Goal: Communication & Community: Answer question/provide support

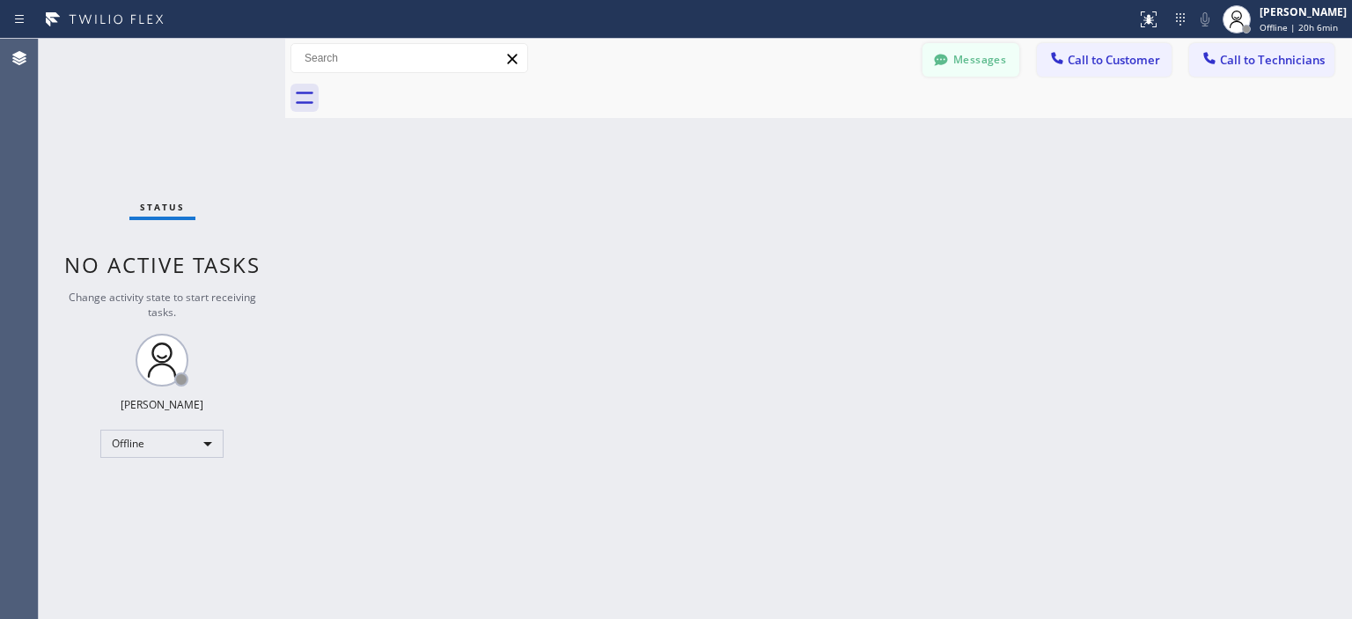
click at [950, 63] on div at bounding box center [940, 61] width 21 height 21
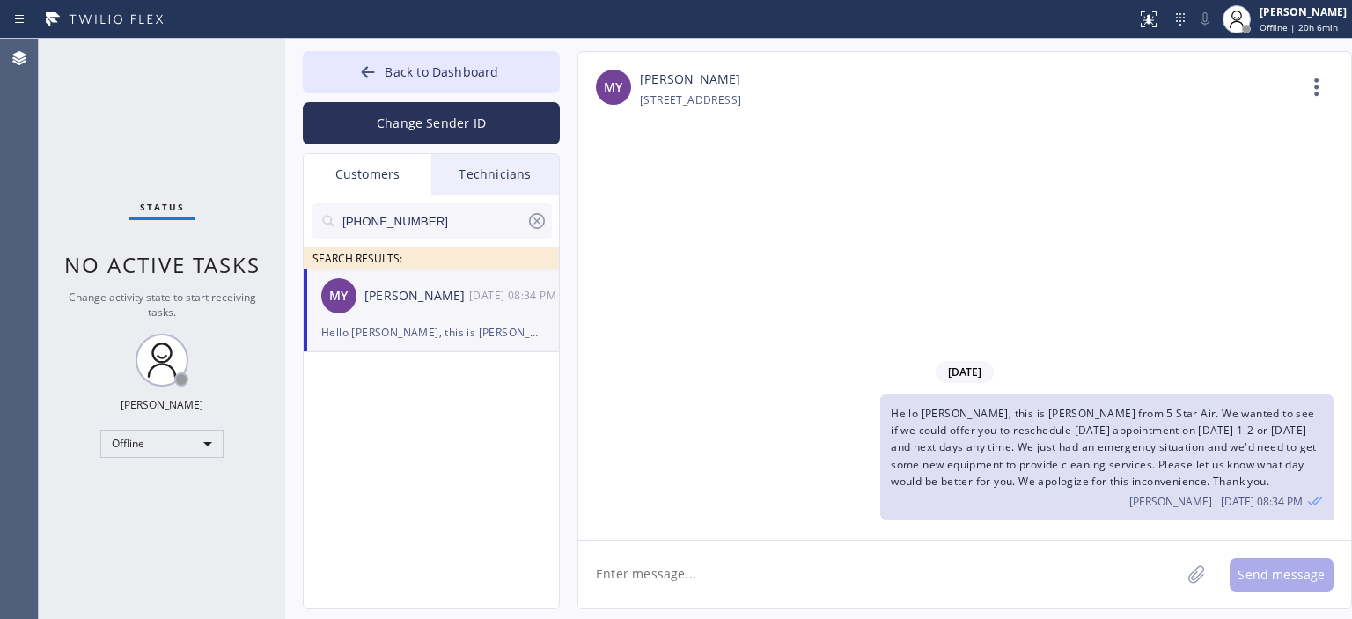
click at [540, 222] on icon at bounding box center [536, 220] width 21 height 21
click at [400, 73] on span "Back to Dashboard" at bounding box center [442, 71] width 114 height 17
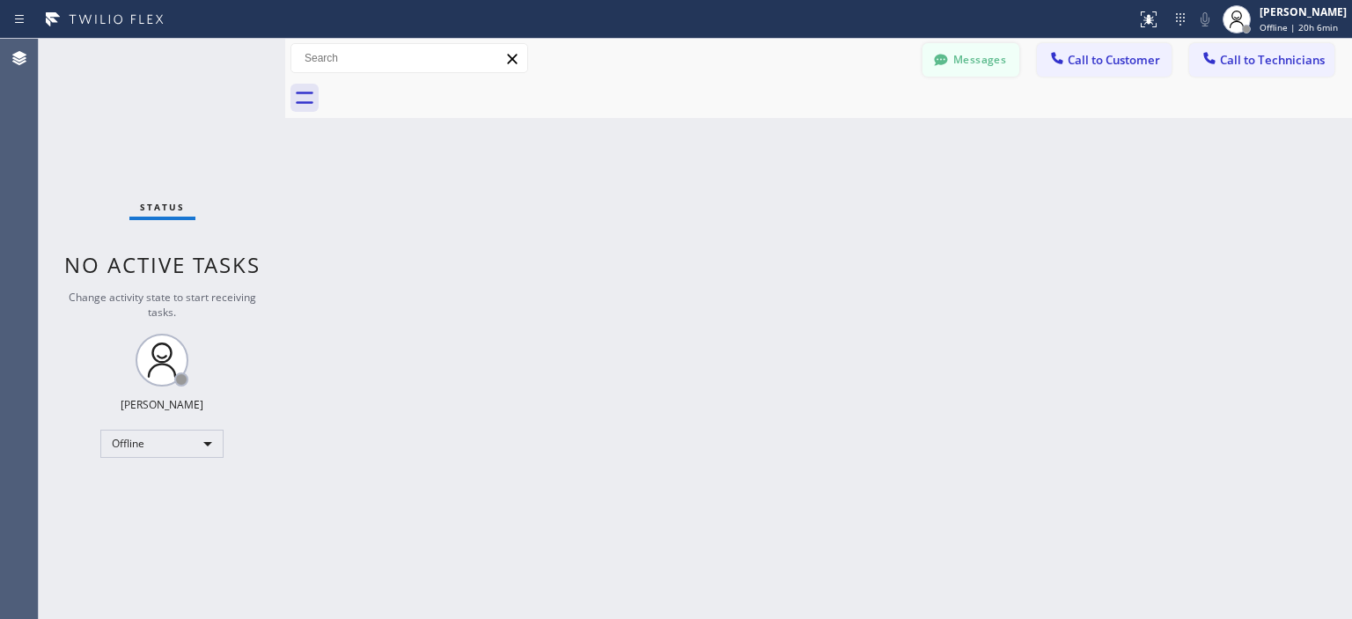
click at [966, 48] on button "Messages" at bounding box center [970, 59] width 97 height 33
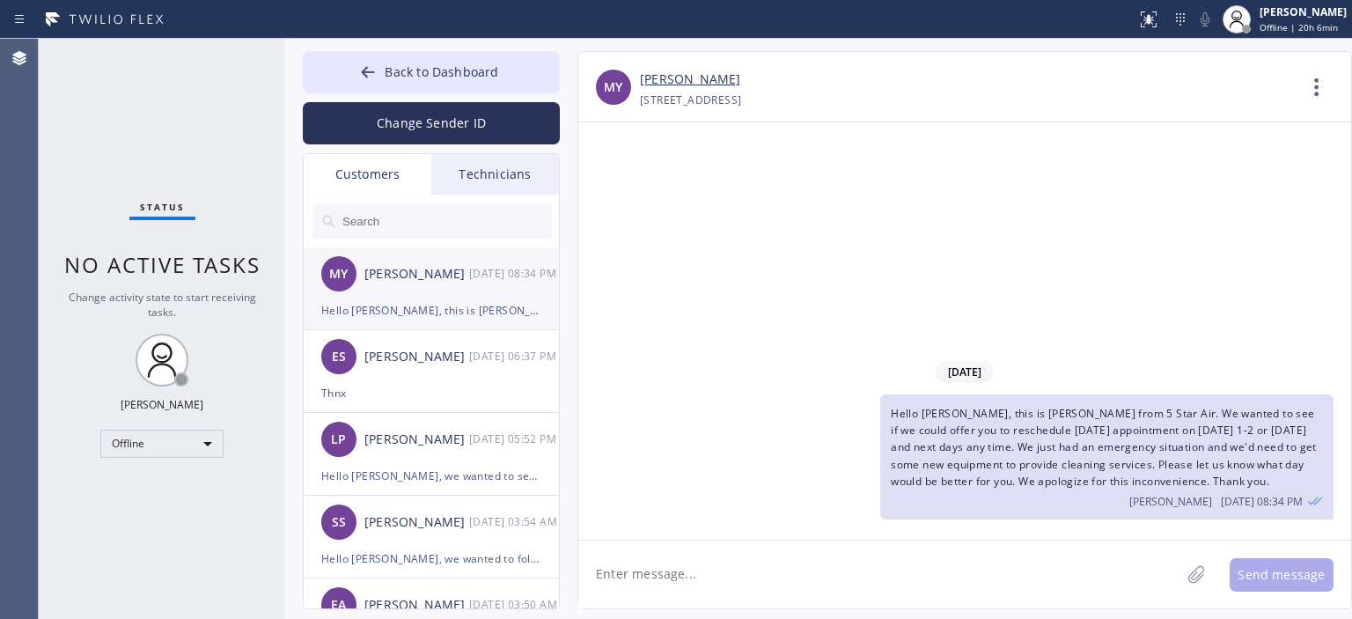
click at [444, 285] on div "MY [PERSON_NAME] [DATE] 08:34 PM" at bounding box center [432, 273] width 257 height 53
click at [444, 362] on div "[PERSON_NAME]" at bounding box center [416, 357] width 105 height 20
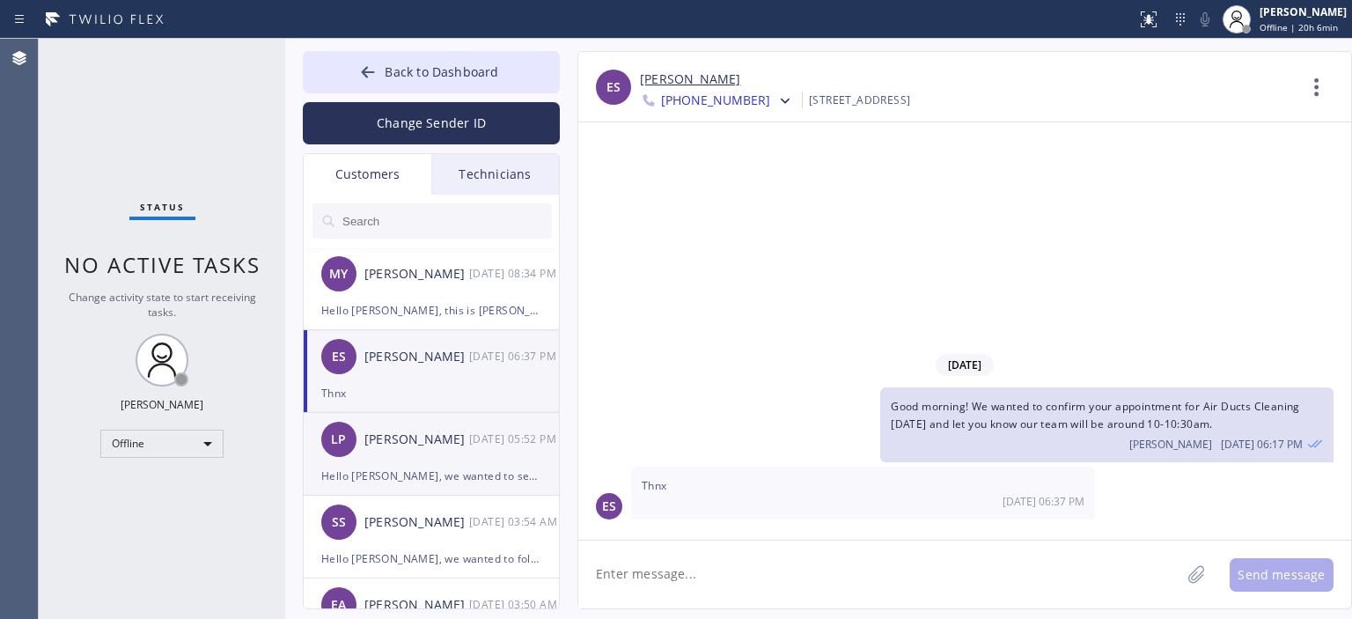
click at [451, 476] on div "Hello [PERSON_NAME], we wanted to see if we could offer you to reschedule your …" at bounding box center [431, 476] width 220 height 20
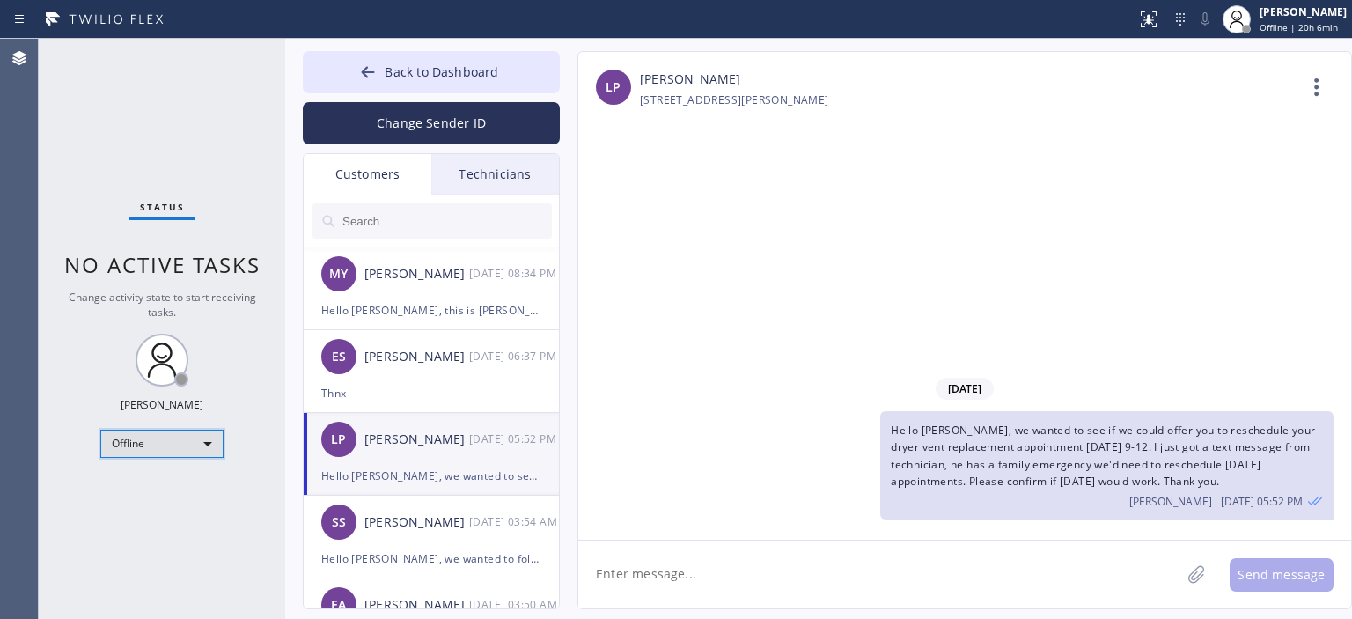
click at [173, 441] on div "Offline" at bounding box center [161, 444] width 123 height 28
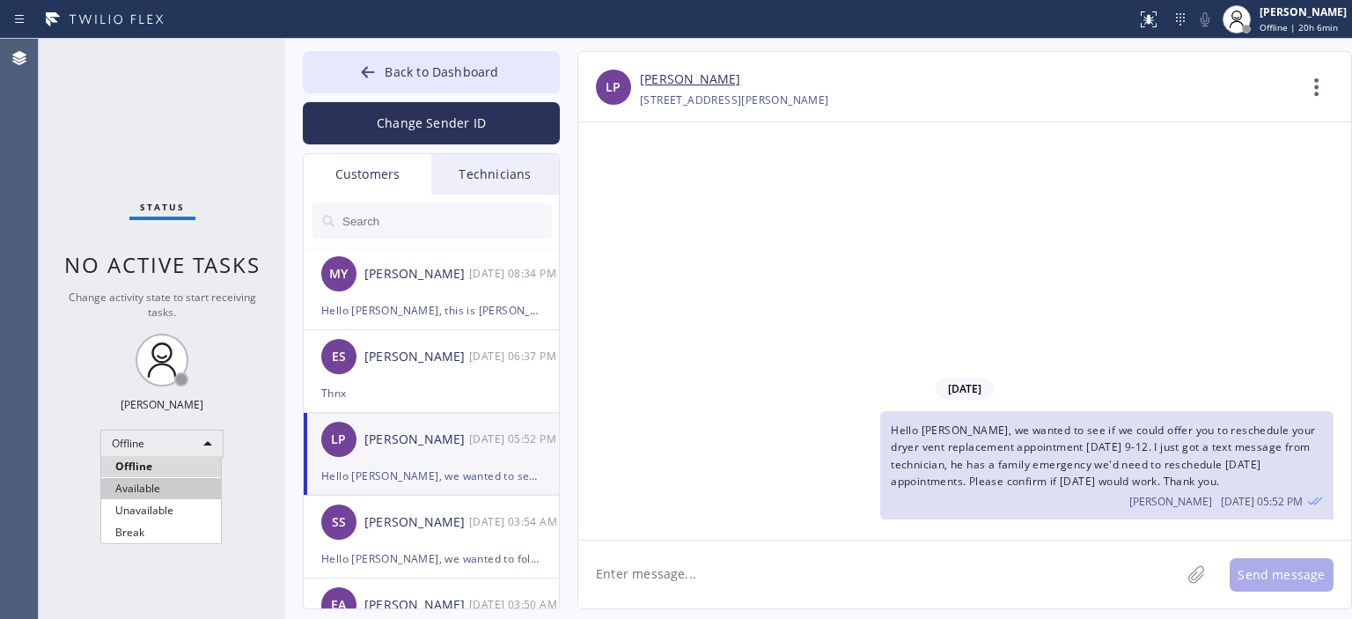
click at [185, 481] on li "Available" at bounding box center [161, 488] width 120 height 21
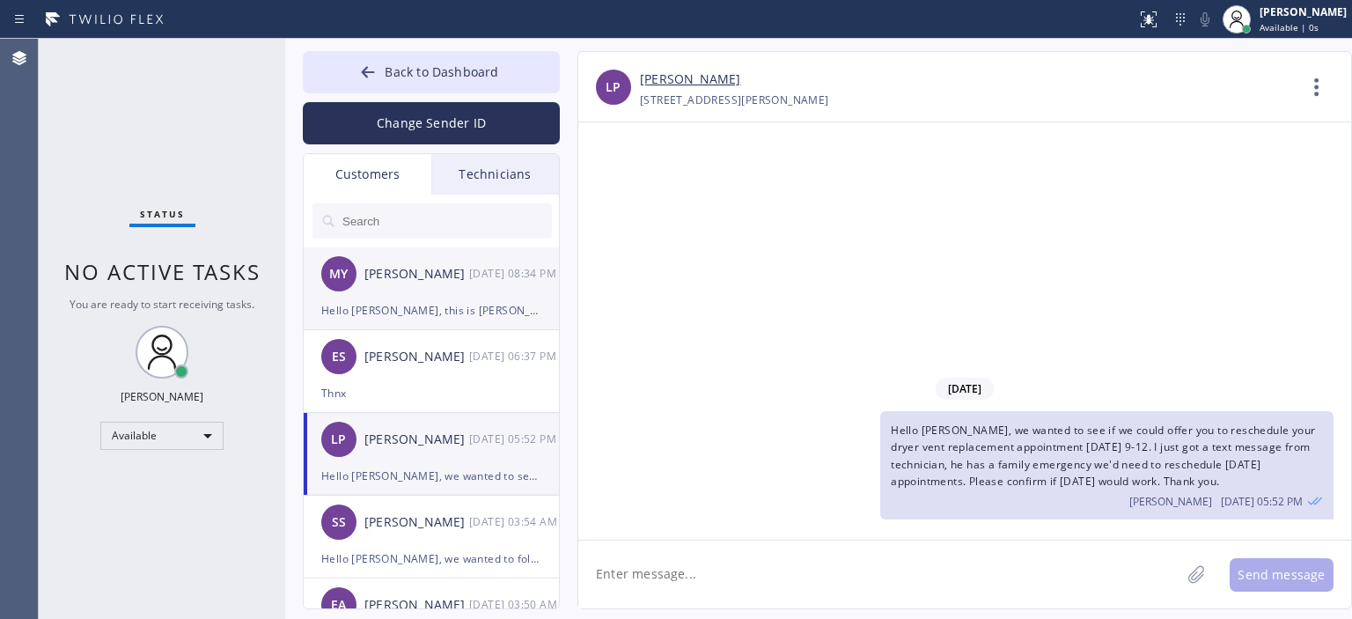
click at [451, 286] on div "MY [PERSON_NAME] [DATE] 08:34 PM" at bounding box center [432, 273] width 257 height 53
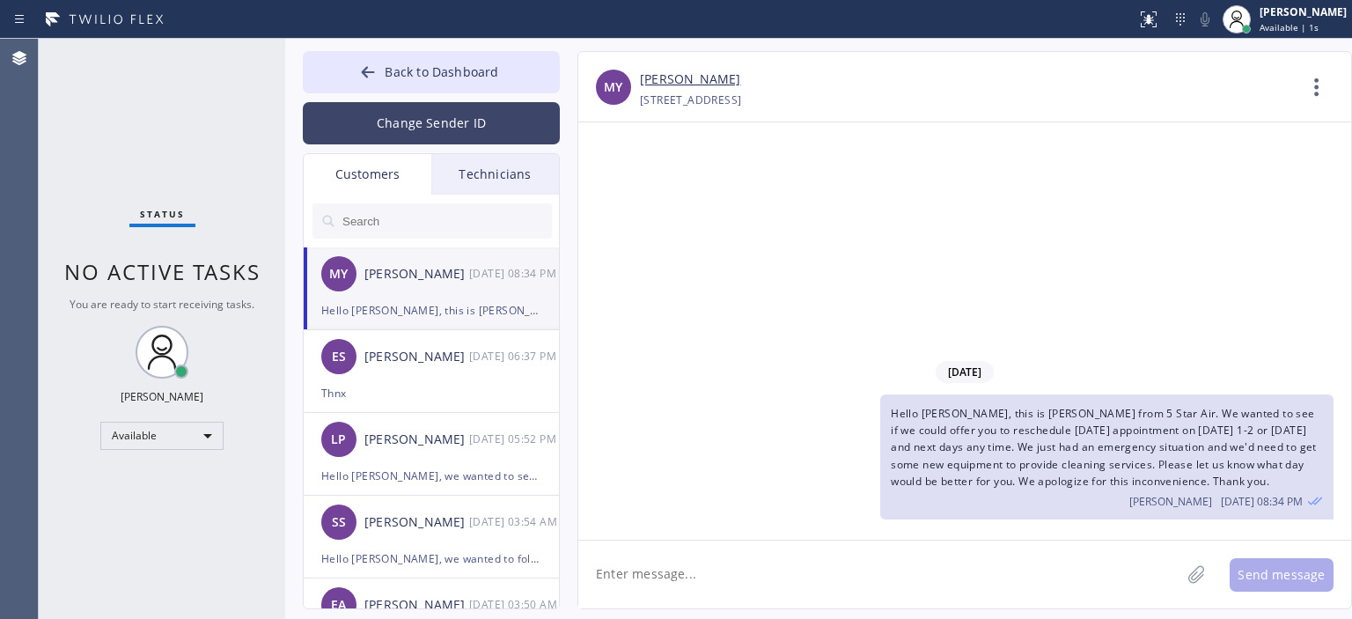
click at [455, 133] on button "Change Sender ID" at bounding box center [431, 123] width 257 height 42
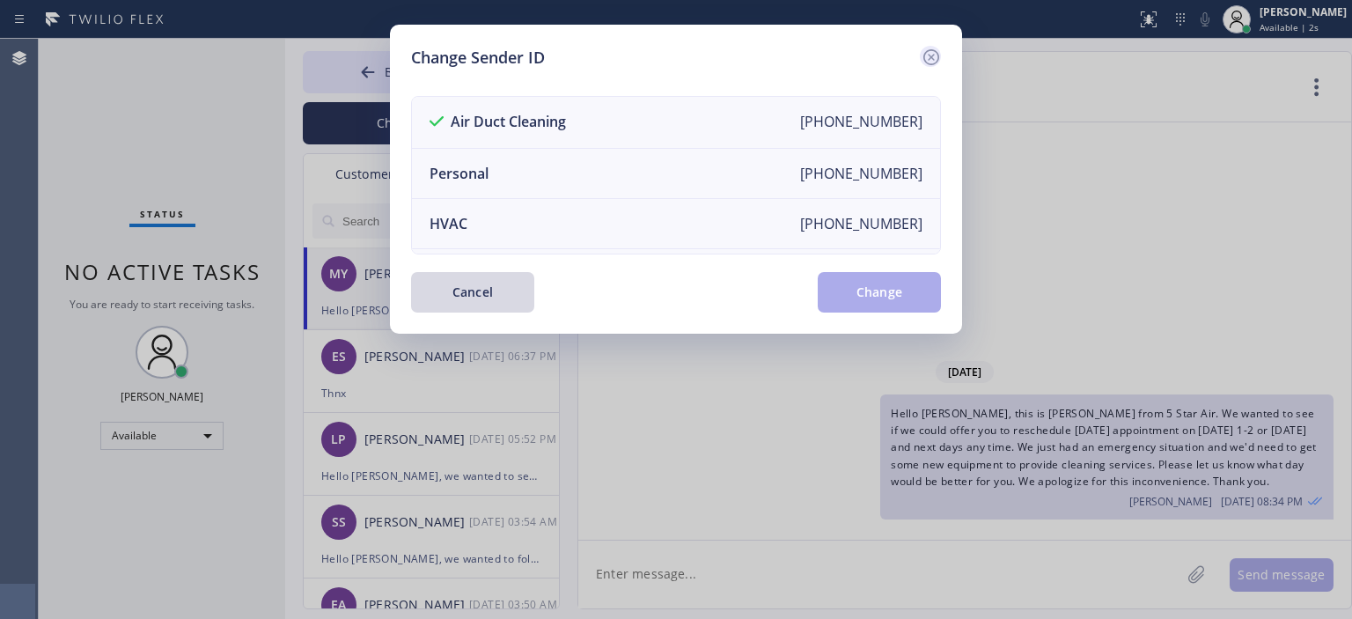
click at [933, 54] on icon at bounding box center [931, 57] width 21 height 21
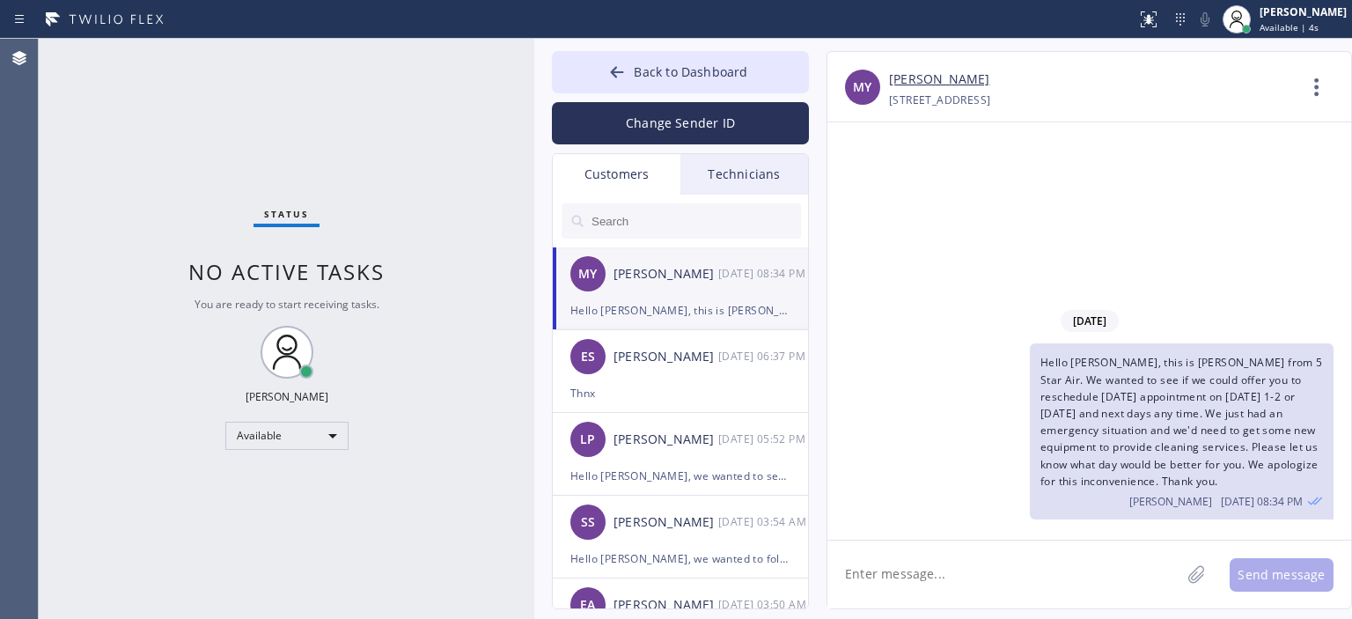
drag, startPoint x: 282, startPoint y: 72, endPoint x: 531, endPoint y: 94, distance: 250.1
click at [534, 94] on div at bounding box center [534, 329] width 0 height 580
click at [1274, 27] on span "Available | 3:11" at bounding box center [1294, 27] width 68 height 12
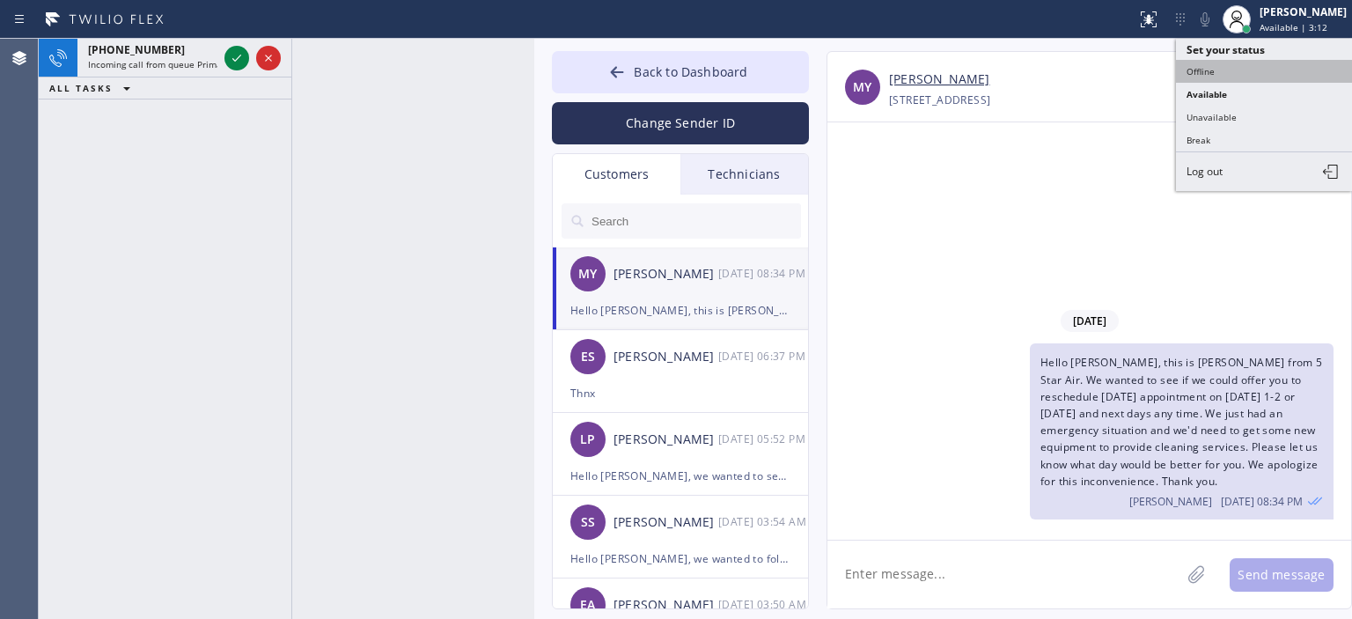
click at [1198, 70] on button "Offline" at bounding box center [1264, 71] width 176 height 23
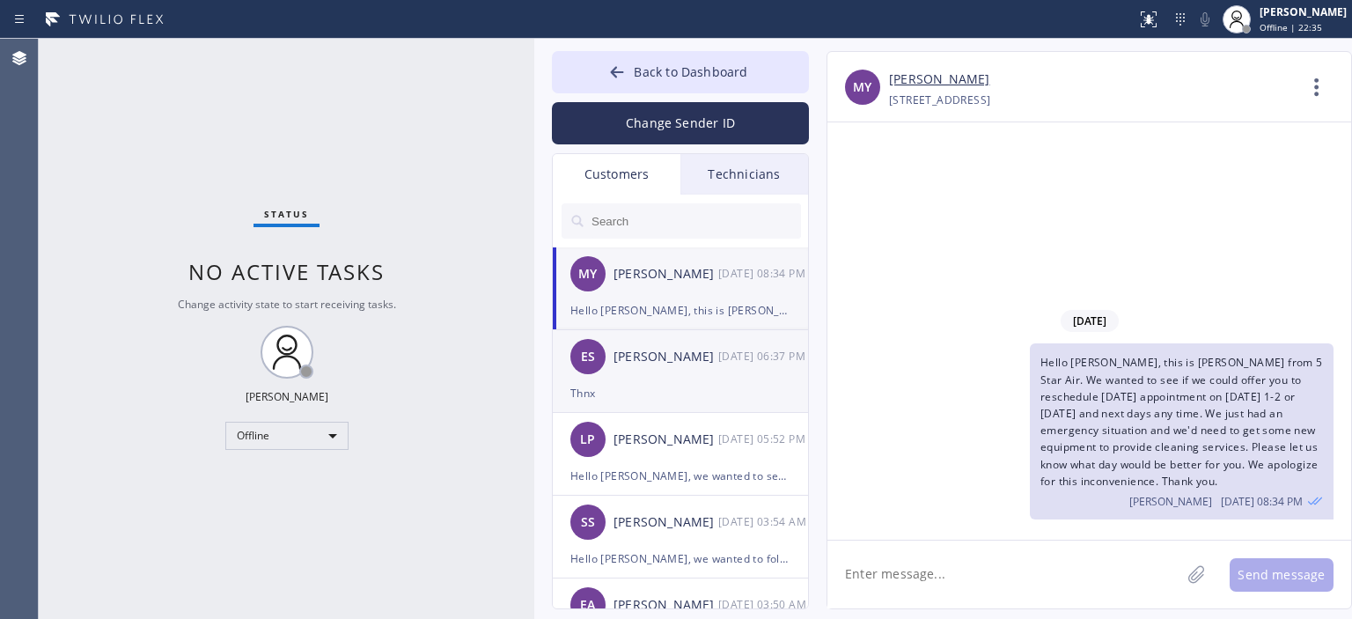
click at [694, 375] on div "ES [PERSON_NAME] [DATE] 06:37 PM" at bounding box center [681, 356] width 257 height 53
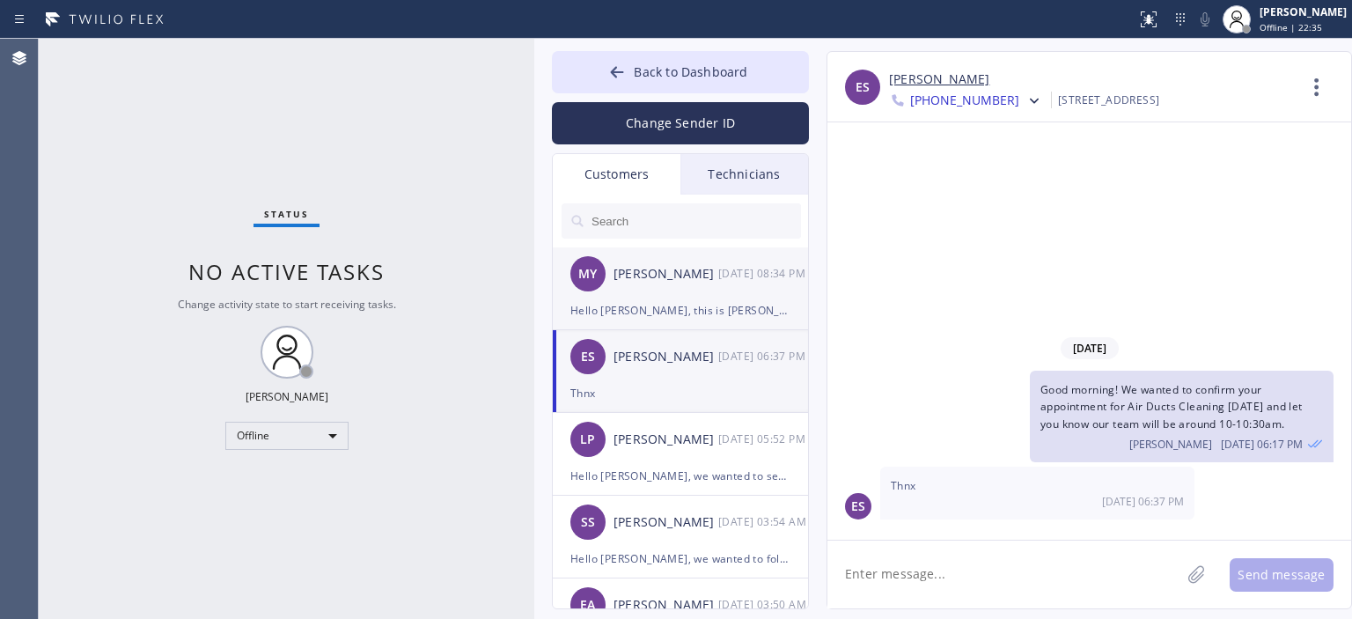
click at [692, 309] on div "Hello [PERSON_NAME], this is [PERSON_NAME] from 5 Star Air. We wanted to see if…" at bounding box center [680, 310] width 220 height 20
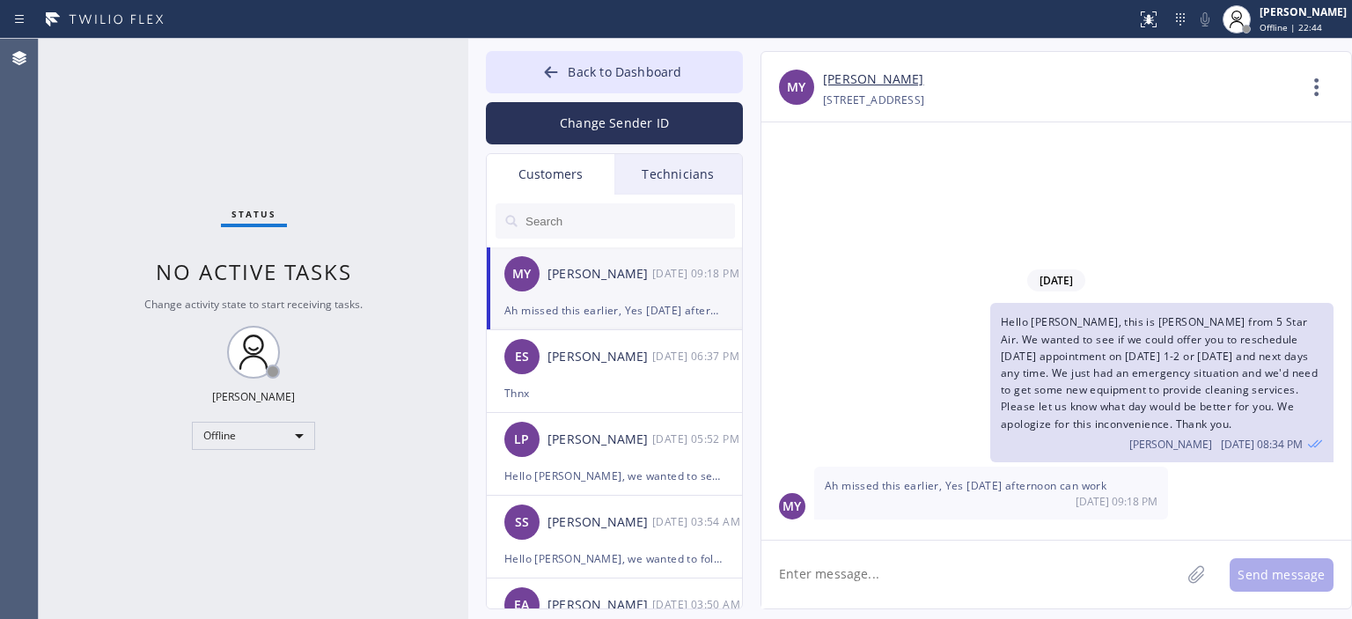
drag, startPoint x: 532, startPoint y: 136, endPoint x: 466, endPoint y: 143, distance: 66.4
click at [468, 143] on div at bounding box center [468, 329] width 0 height 580
click at [591, 379] on div "ES [PERSON_NAME] [DATE] 06:37 PM" at bounding box center [615, 356] width 257 height 53
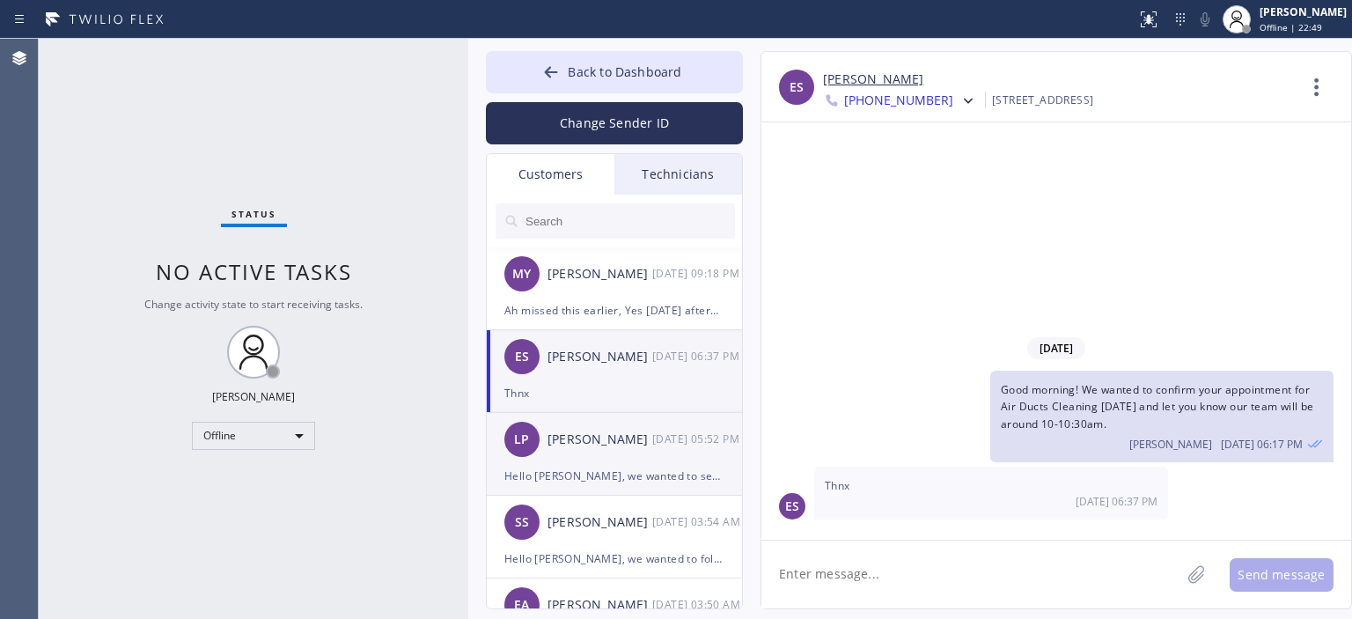
click at [640, 458] on div "LP [PERSON_NAME] [DATE] 05:52 PM" at bounding box center [615, 439] width 257 height 53
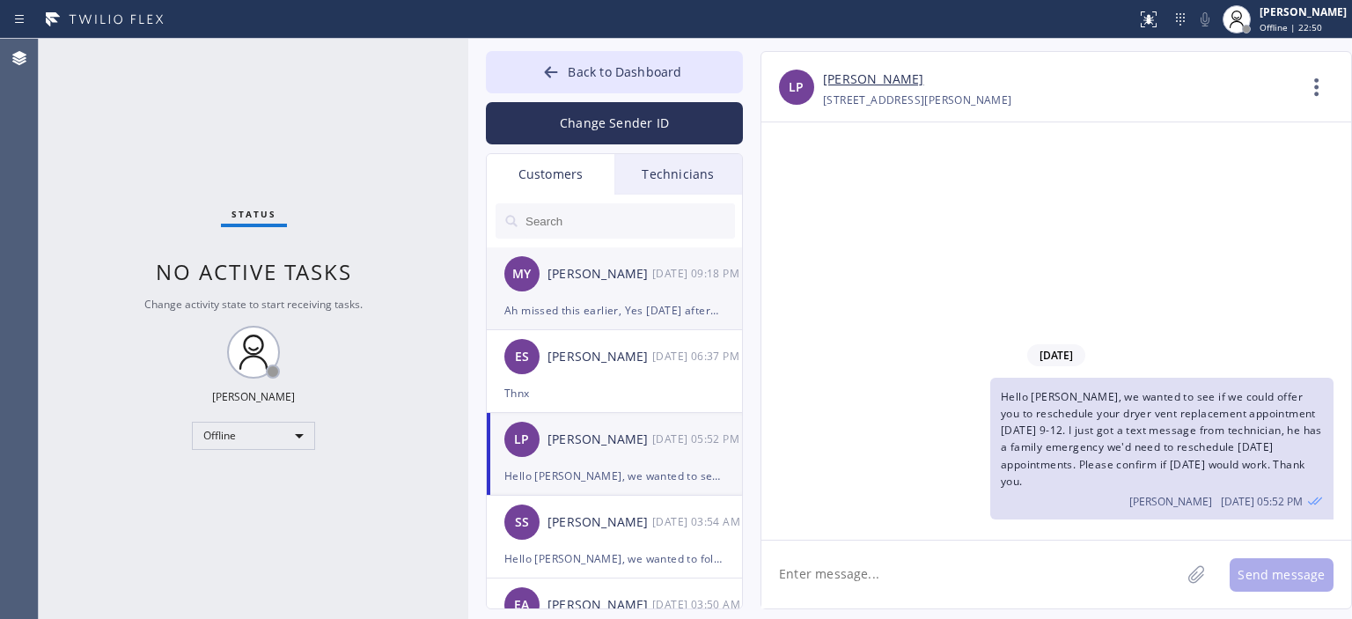
click at [629, 282] on div "[PERSON_NAME]" at bounding box center [599, 274] width 105 height 20
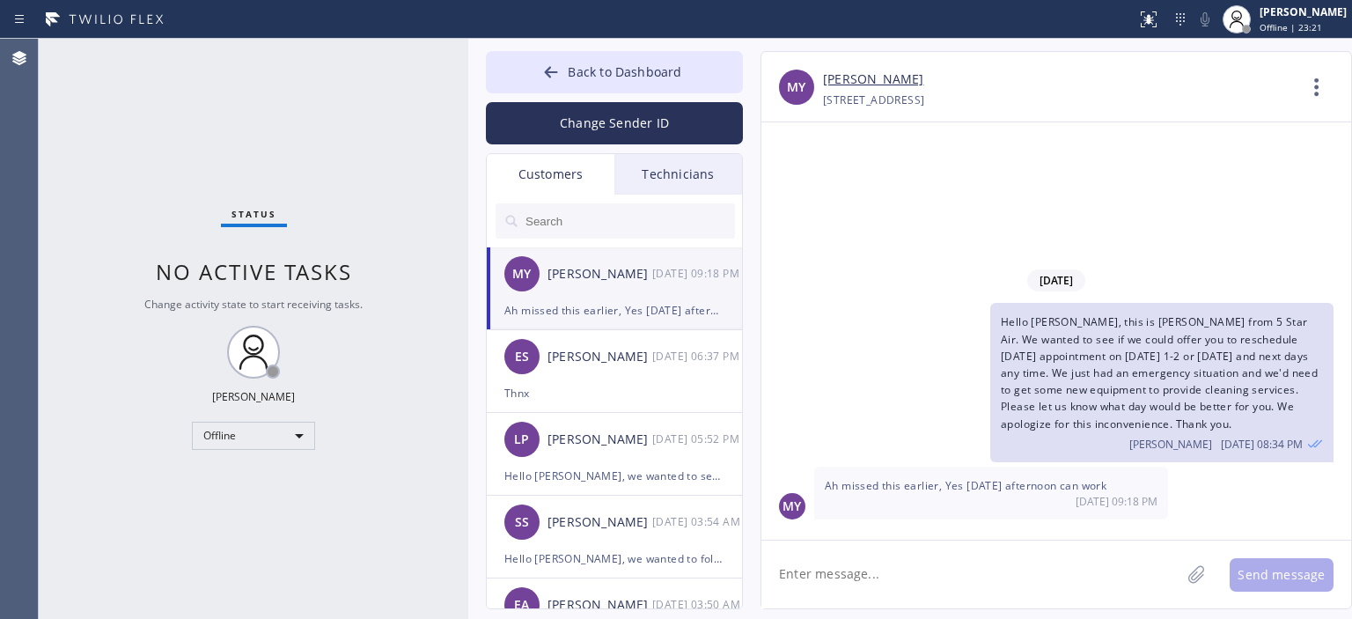
click at [72, 213] on div "Status No active tasks Change activity state to start receiving tasks. [PERSON_…" at bounding box center [254, 329] width 430 height 580
